Goal: Understand process/instructions

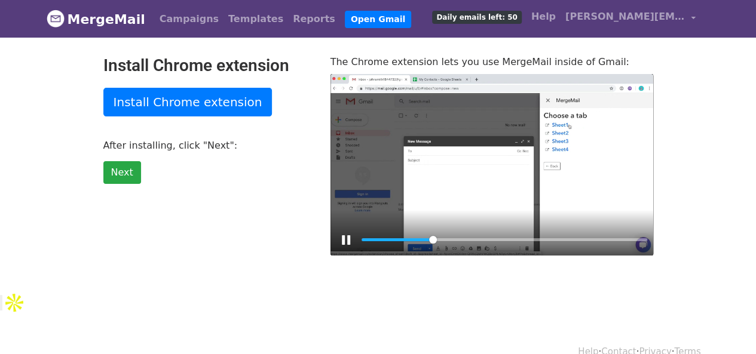
click at [476, 201] on div at bounding box center [492, 165] width 323 height 182
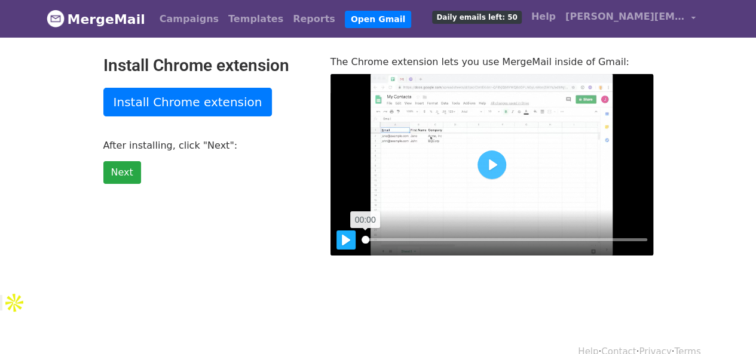
drag, startPoint x: 438, startPoint y: 237, endPoint x: 341, endPoint y: 243, distance: 97.1
click at [362, 243] on input "Seek" at bounding box center [505, 239] width 286 height 11
click at [341, 243] on button "Pause Play" at bounding box center [346, 240] width 19 height 19
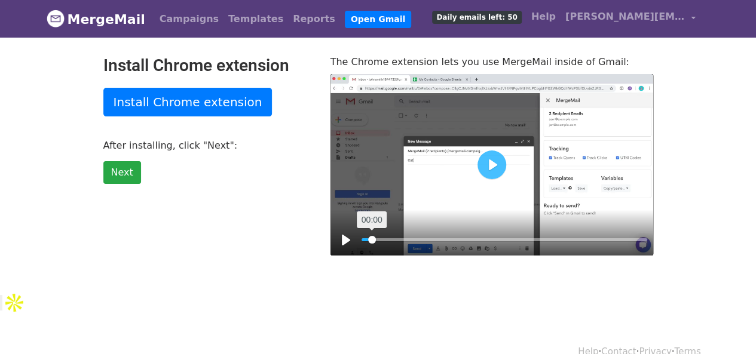
click at [372, 242] on input "Seek" at bounding box center [505, 239] width 286 height 11
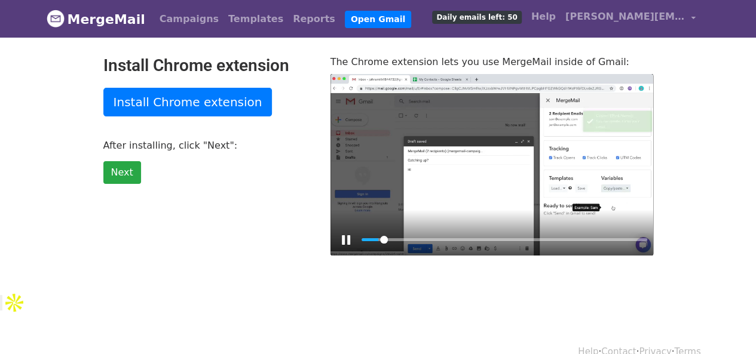
click at [478, 170] on div at bounding box center [492, 165] width 323 height 182
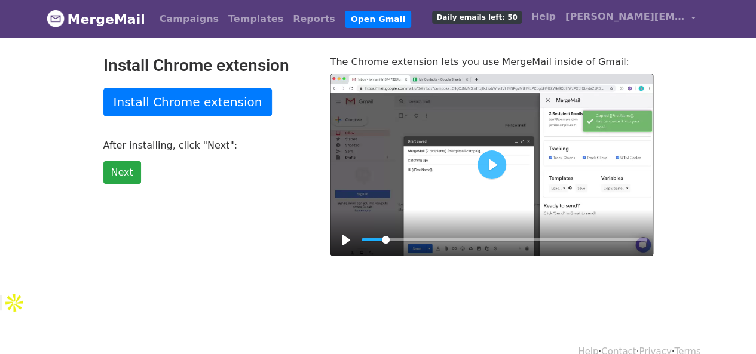
click at [478, 170] on div "Pause Play % buffered 00:02 Play" at bounding box center [492, 165] width 323 height 182
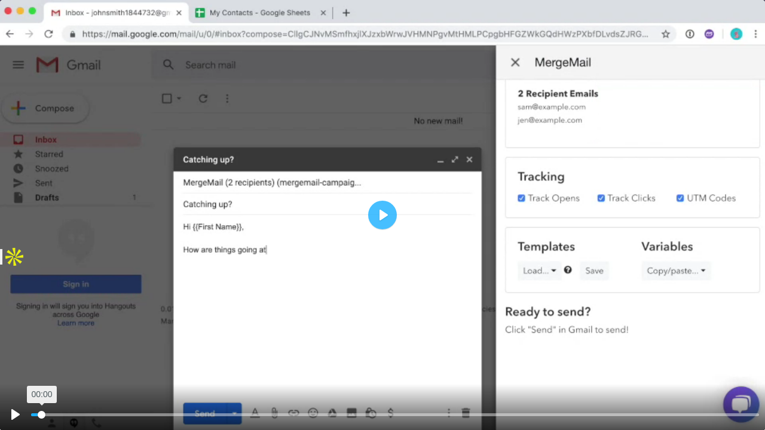
click at [42, 354] on input "Seek" at bounding box center [395, 414] width 728 height 11
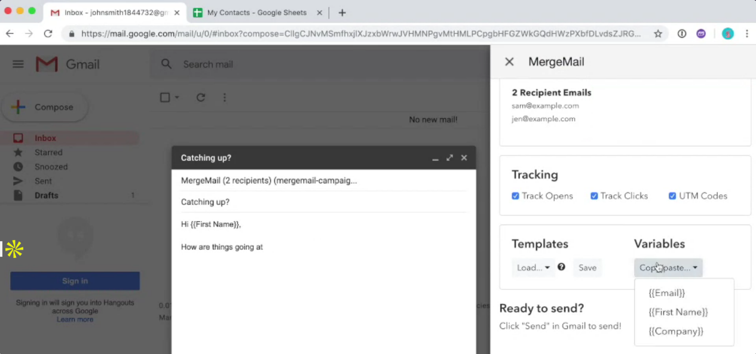
type input "2.66"
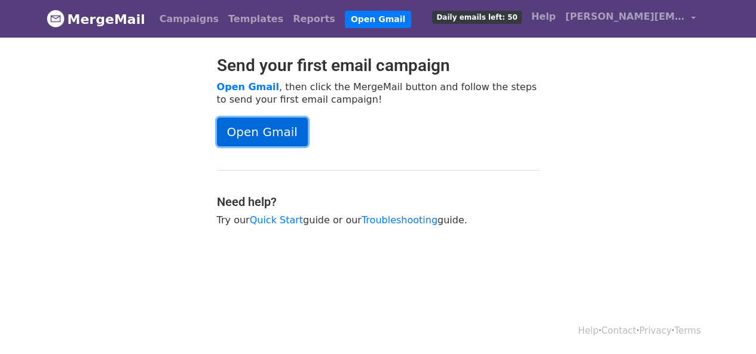
click at [233, 134] on link "Open Gmail" at bounding box center [262, 132] width 91 height 29
